Goal: Transaction & Acquisition: Purchase product/service

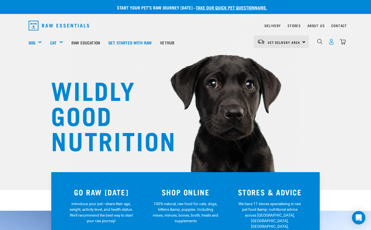
click at [330, 41] on img "dropdown navigation" at bounding box center [331, 42] width 6 height 6
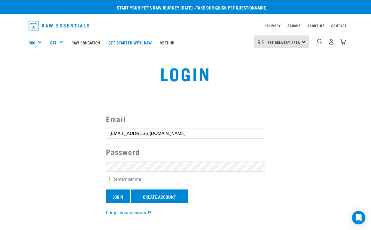
click at [118, 198] on input "Login" at bounding box center [118, 196] width 24 height 13
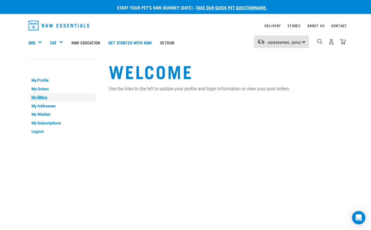
click at [41, 98] on link "My Billing" at bounding box center [62, 97] width 67 height 9
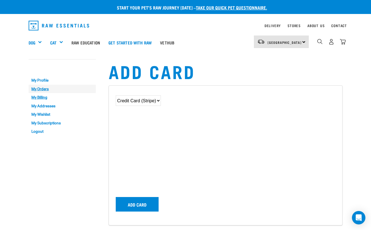
click at [43, 89] on link "My Orders" at bounding box center [62, 89] width 67 height 9
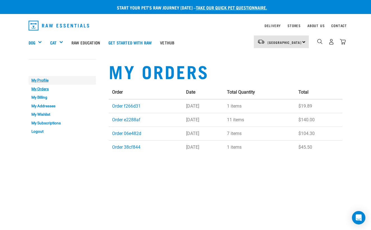
click at [44, 80] on link "My Profile" at bounding box center [62, 80] width 67 height 9
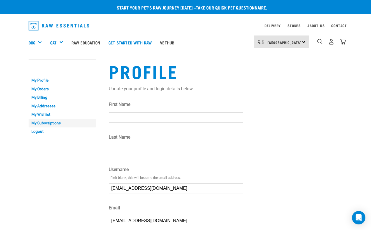
click at [49, 122] on link "My Subscriptions" at bounding box center [62, 123] width 67 height 9
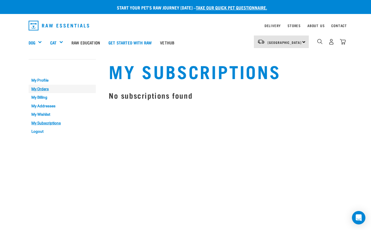
click at [45, 89] on link "My Orders" at bounding box center [62, 89] width 67 height 9
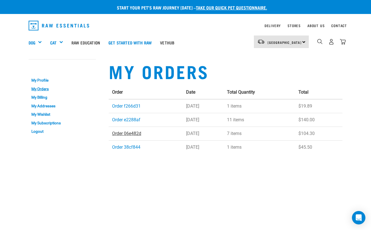
click at [130, 136] on link "Order 06e482d" at bounding box center [126, 133] width 29 height 5
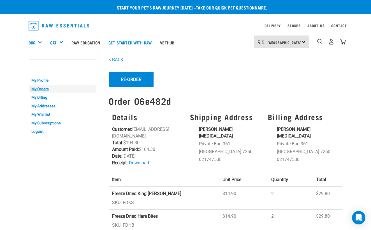
click at [45, 89] on link "My Orders" at bounding box center [62, 89] width 67 height 9
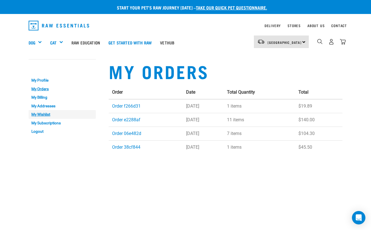
click at [41, 114] on link "My Wishlist" at bounding box center [62, 114] width 67 height 9
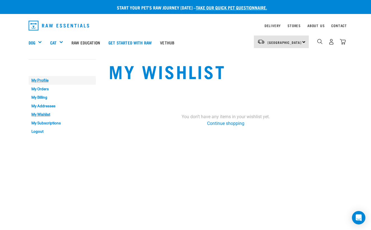
click at [45, 81] on link "My Profile" at bounding box center [62, 80] width 67 height 9
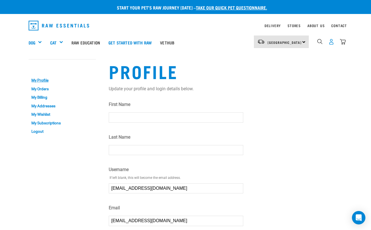
click at [329, 41] on img "dropdown navigation" at bounding box center [331, 42] width 6 height 6
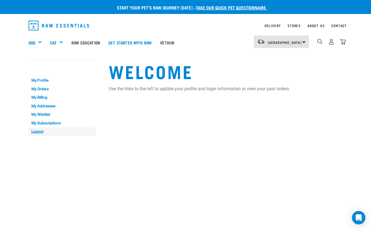
click at [37, 130] on link "Logout" at bounding box center [62, 132] width 67 height 9
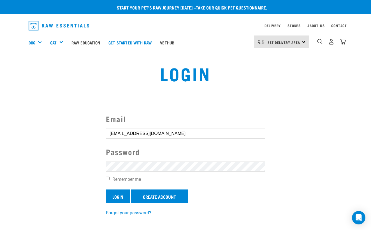
click at [117, 194] on input "Login" at bounding box center [118, 196] width 24 height 13
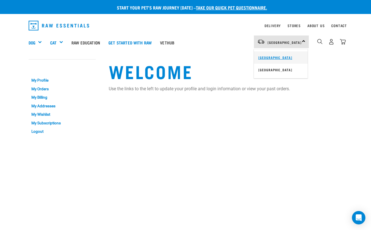
click at [273, 57] on link "[GEOGRAPHIC_DATA]" at bounding box center [281, 57] width 54 height 12
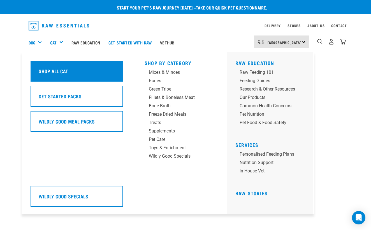
click at [51, 69] on div "Shop All Cat" at bounding box center [77, 71] width 92 height 21
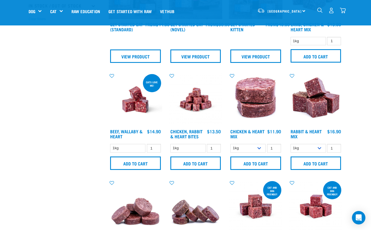
scroll to position [183, 0]
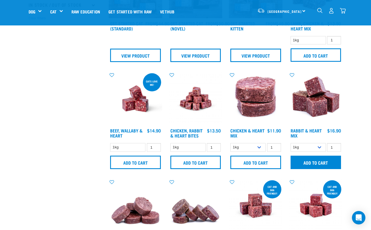
click at [312, 163] on input "Add to cart" at bounding box center [315, 162] width 51 height 13
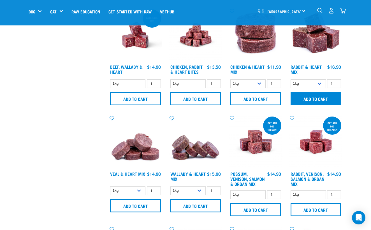
scroll to position [247, 0]
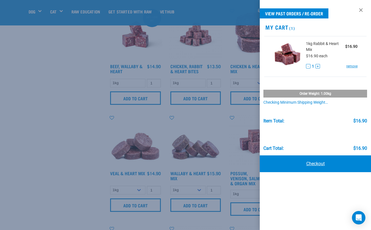
click at [315, 164] on link "Checkout" at bounding box center [314, 164] width 111 height 17
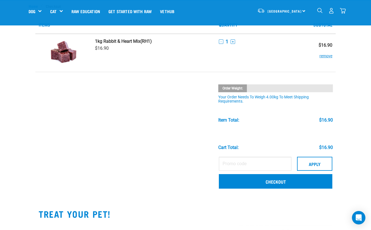
scroll to position [13, 0]
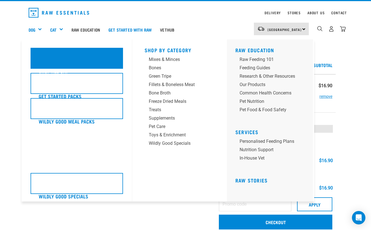
click at [80, 61] on div "Shop All Cat" at bounding box center [77, 58] width 92 height 21
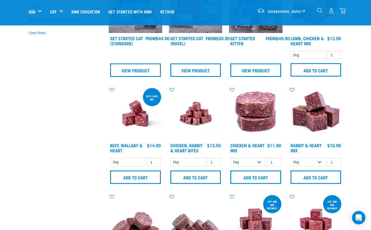
scroll to position [170, 0]
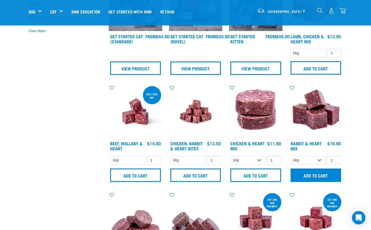
click at [321, 176] on input "Add to cart" at bounding box center [315, 175] width 51 height 13
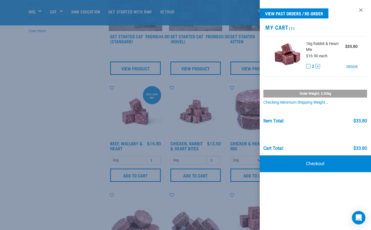
click at [317, 66] on button "+" at bounding box center [317, 66] width 4 height 4
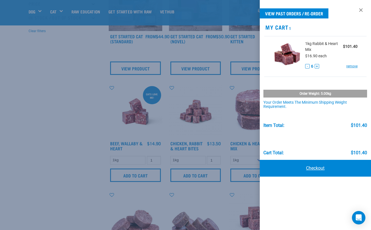
click at [313, 167] on link "Checkout" at bounding box center [314, 168] width 111 height 17
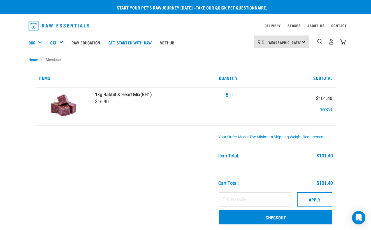
click at [319, 110] on button "remove" at bounding box center [325, 106] width 13 height 11
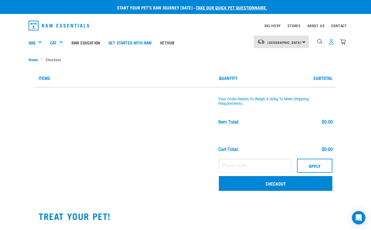
click at [331, 41] on img "dropdown navigation" at bounding box center [331, 42] width 6 height 6
